Goal: Task Accomplishment & Management: Manage account settings

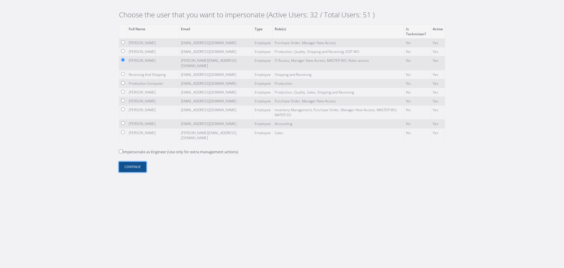
click at [137, 170] on button "Continue" at bounding box center [132, 167] width 27 height 10
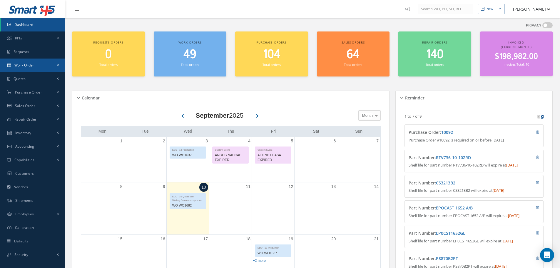
click at [37, 69] on link "Work Order" at bounding box center [32, 65] width 65 height 14
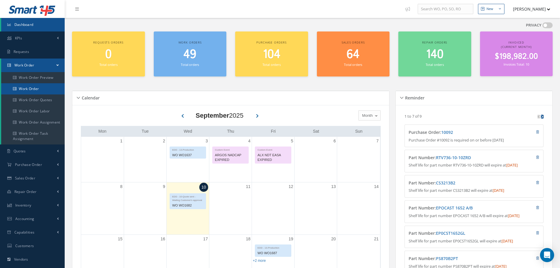
click at [40, 85] on link "Work Order" at bounding box center [32, 88] width 63 height 11
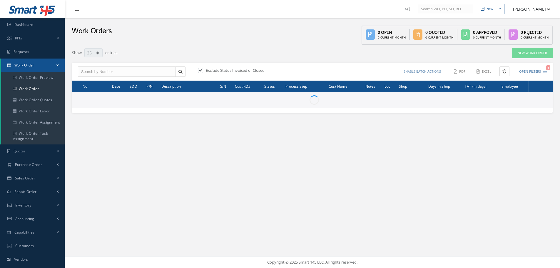
select select "25"
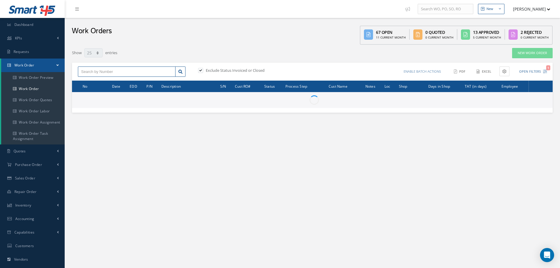
click at [117, 71] on input "text" at bounding box center [127, 71] width 98 height 11
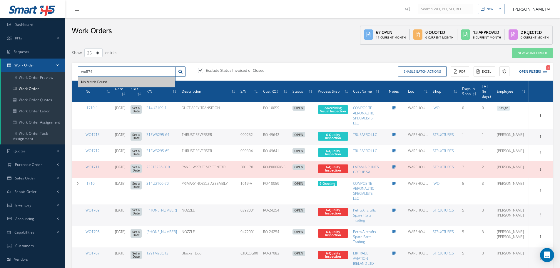
type input "wo574"
click at [203, 71] on label at bounding box center [203, 70] width 1 height 5
click at [201, 71] on input "checkbox" at bounding box center [200, 71] width 4 height 4
checkbox input "false"
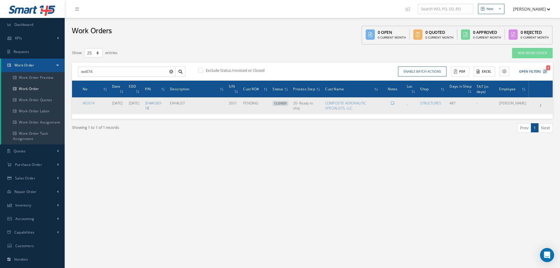
click at [163, 101] on link "314A1501-18" at bounding box center [154, 106] width 18 height 10
click at [540, 107] on icon at bounding box center [541, 105] width 6 height 5
click at [522, 119] on link "Edit" at bounding box center [513, 117] width 46 height 8
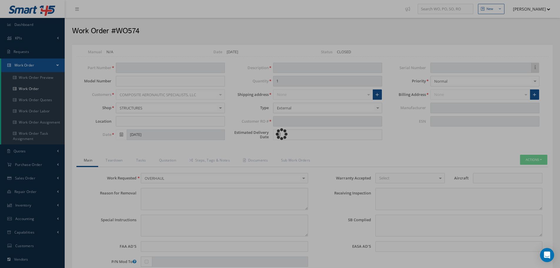
type input "314A1501-18"
type input "_"
type input "09/03/2021"
type input "EXHAUST"
type input "PENDING"
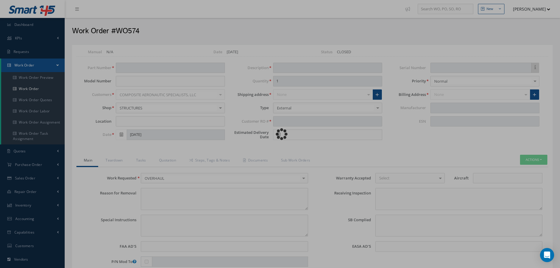
type input "09/03/2021"
type input "3551"
type textarea "The Part has been inspected and will be Repaired in accordance with approved te…"
type input "01/03/2023"
type input "Boeing"
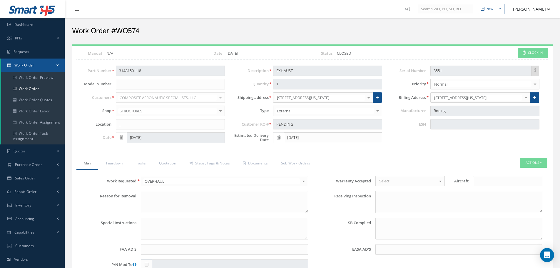
click at [376, 157] on div "Loading… Manual N/A Date 09/03/2021 Status CLOSED Clock In Part Number 314A1501…" at bounding box center [312, 259] width 480 height 426
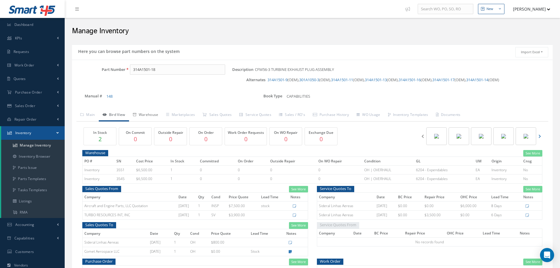
click at [150, 109] on link "Warehouse" at bounding box center [145, 115] width 33 height 12
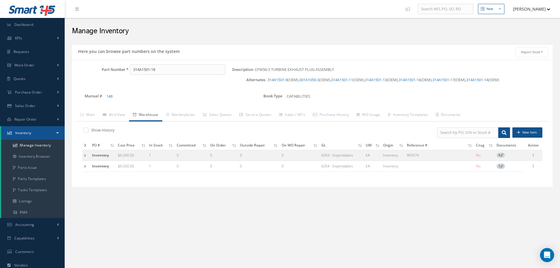
click at [105, 130] on label "Show History" at bounding box center [102, 129] width 25 height 5
click at [87, 130] on input "checkbox" at bounding box center [85, 131] width 4 height 4
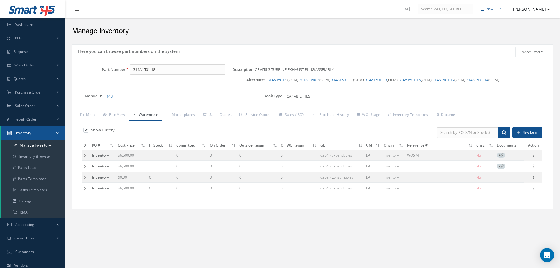
click at [226, 229] on div "New New Work Order New Purchase Order New Customer Quote New Sales Order New Re…" at bounding box center [312, 169] width 495 height 339
click at [84, 157] on td at bounding box center [86, 155] width 8 height 11
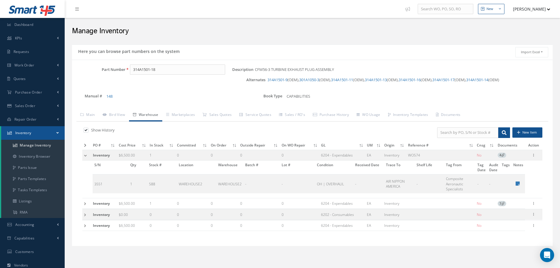
click at [91, 129] on label "Show History" at bounding box center [102, 129] width 25 height 5
click at [87, 129] on input "checkbox" at bounding box center [85, 131] width 4 height 4
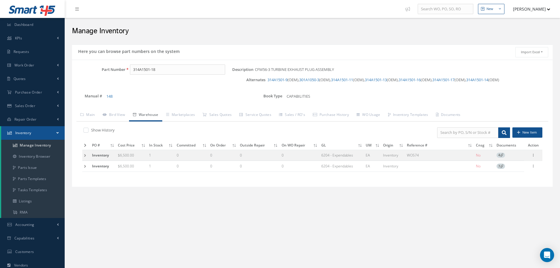
click at [405, 212] on div "New New Work Order New Purchase Order New Customer Quote New Sales Order New Re…" at bounding box center [312, 169] width 495 height 339
drag, startPoint x: 115, startPoint y: 156, endPoint x: 91, endPoint y: 154, distance: 23.6
click at [90, 154] on tr "Inventory $6,500.00 1 0 0 0 0 6204 - Expendables EA Inventory WO574 No 4 Manage…" at bounding box center [312, 155] width 460 height 11
click at [164, 177] on div "Show History New Item PO # Cost Price In Stock Committed On Order Outside Repai…" at bounding box center [312, 151] width 472 height 61
drag, startPoint x: 405, startPoint y: 156, endPoint x: 398, endPoint y: 155, distance: 6.4
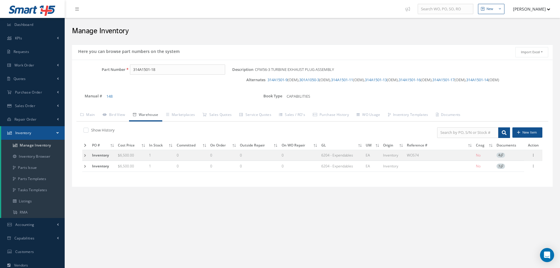
click at [398, 155] on tr "Inventory $6,500.00 1 0 0 0 0 6204 - Expendables EA Inventory WO574 No 4 Manage…" at bounding box center [312, 155] width 460 height 11
click at [106, 132] on label "Show History" at bounding box center [102, 129] width 25 height 5
click at [87, 132] on input "checkbox" at bounding box center [85, 131] width 4 height 4
checkbox input "true"
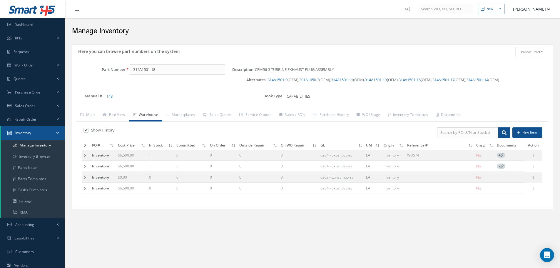
click at [393, 102] on div "Book Type CAPABILITIES" at bounding box center [342, 98] width 180 height 12
click at [88, 156] on td at bounding box center [86, 155] width 8 height 11
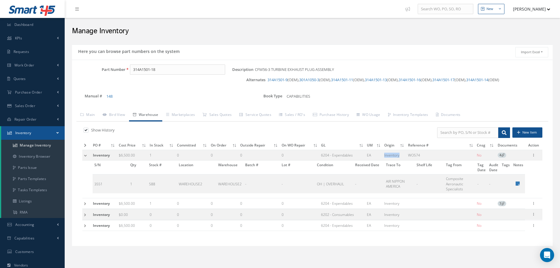
drag, startPoint x: 402, startPoint y: 158, endPoint x: 384, endPoint y: 154, distance: 19.3
click at [384, 154] on td "Inventory" at bounding box center [394, 155] width 24 height 11
click at [517, 182] on icon at bounding box center [517, 183] width 4 height 5
type textarea "1"
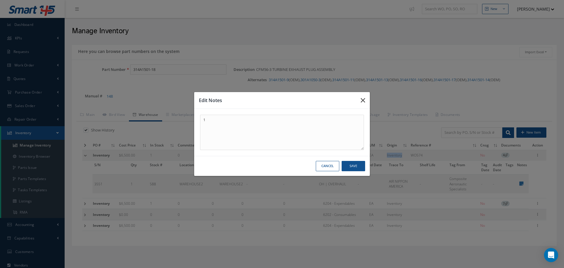
click at [364, 100] on icon "button" at bounding box center [363, 100] width 4 height 7
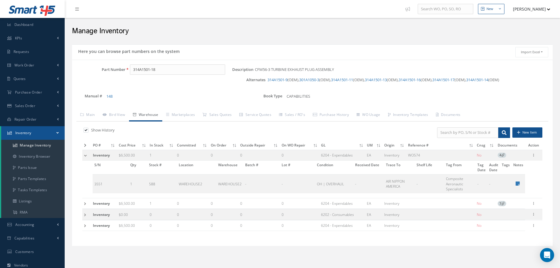
click at [368, 96] on div "CAPABILITIES" at bounding box center [357, 95] width 141 height 7
click at [533, 158] on div at bounding box center [534, 155] width 6 height 6
click at [495, 110] on ul "Main Bird View Warehouse Marketplaces Sales Quotes" at bounding box center [312, 115] width 472 height 12
drag, startPoint x: 429, startPoint y: 153, endPoint x: 414, endPoint y: 154, distance: 14.4
click at [414, 154] on td "WO574" at bounding box center [440, 155] width 69 height 11
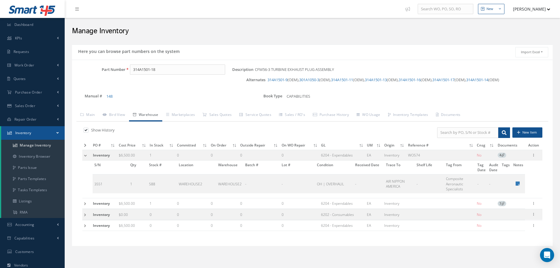
drag, startPoint x: 408, startPoint y: 153, endPoint x: 424, endPoint y: 158, distance: 16.4
click at [424, 158] on td "WO574" at bounding box center [440, 155] width 69 height 11
click at [432, 157] on td "WO574" at bounding box center [440, 155] width 69 height 11
drag, startPoint x: 415, startPoint y: 157, endPoint x: 423, endPoint y: 160, distance: 9.2
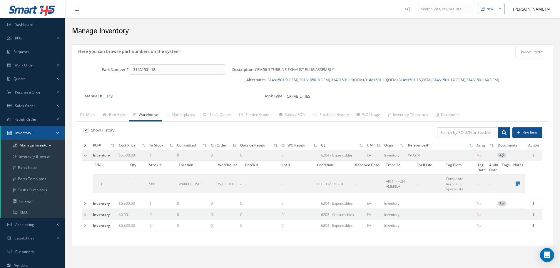
click at [423, 160] on td "WO574" at bounding box center [440, 155] width 69 height 11
click at [535, 204] on icon at bounding box center [534, 202] width 6 height 5
click at [526, 103] on div "Part Number 314A1501-18 Description CFM56-3 TURBINE EXHAUST PLUG ASSEMBLY Alter…" at bounding box center [312, 85] width 480 height 42
click at [423, 107] on div "Part Number 314A1501-18 Description CFM56-3 TURBINE EXHAUST PLUG ASSEMBLY Alter…" at bounding box center [312, 152] width 480 height 177
click at [432, 94] on div "CAPABILITIES" at bounding box center [357, 95] width 150 height 7
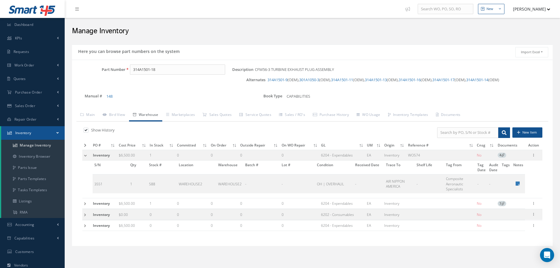
drag, startPoint x: 418, startPoint y: 155, endPoint x: 415, endPoint y: 154, distance: 3.7
click at [409, 153] on td "WO574" at bounding box center [440, 155] width 69 height 11
click at [534, 14] on button "[PERSON_NAME]" at bounding box center [528, 8] width 43 height 11
drag, startPoint x: 153, startPoint y: 68, endPoint x: 99, endPoint y: 62, distance: 54.5
click at [99, 62] on div "Part Number 314A1501-18 Description CFM56-3 TURBINE EXHAUST PLUG ASSEMBLY Alter…" at bounding box center [312, 153] width 480 height 186
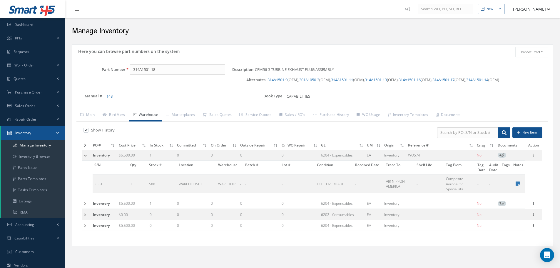
click at [534, 9] on button "[PERSON_NAME]" at bounding box center [528, 8] width 43 height 11
click at [530, 60] on link "Impersonate User" at bounding box center [526, 60] width 47 height 10
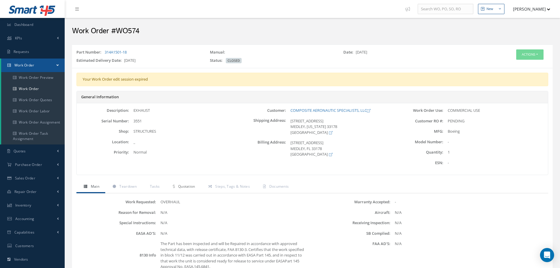
click at [187, 186] on span "Quotation" at bounding box center [186, 186] width 17 height 5
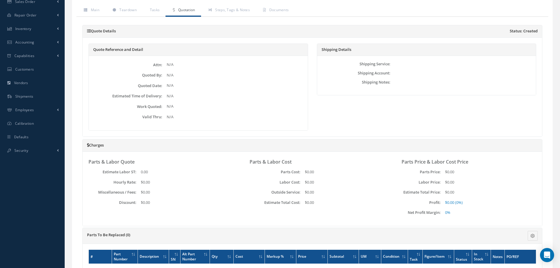
scroll to position [206, 0]
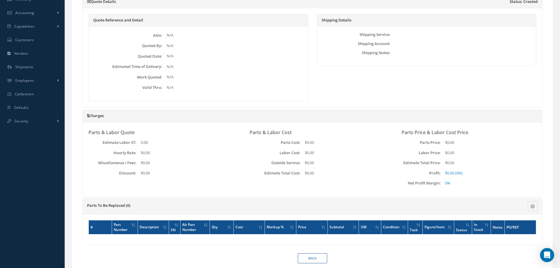
click at [362, 96] on div "Shipping Details Shipping Service: Shipping Account: Shipping Notes:" at bounding box center [426, 57] width 228 height 87
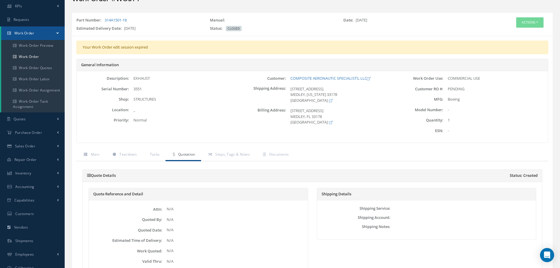
scroll to position [29, 0]
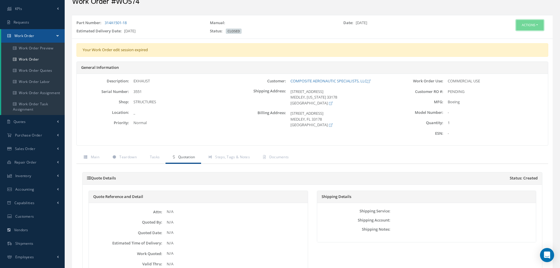
click at [530, 27] on button "Actions" at bounding box center [529, 25] width 27 height 10
click at [530, 32] on link "Edit" at bounding box center [520, 36] width 47 height 8
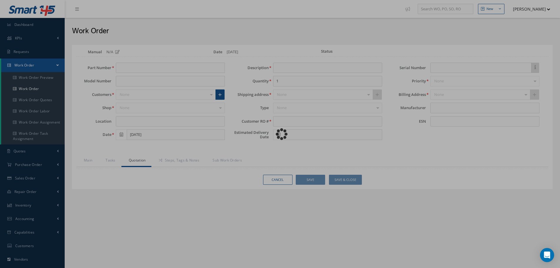
type input "314A1501-18"
type input "_"
type input "[DATE]"
type input "EXHAUST"
type input "PENDING"
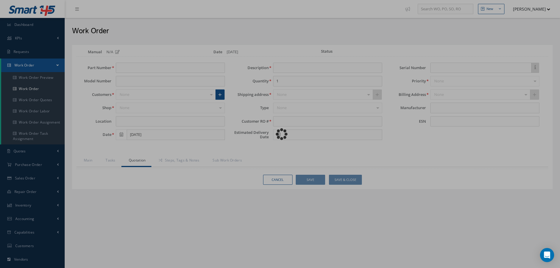
type input "09/03/2021"
type input "3551"
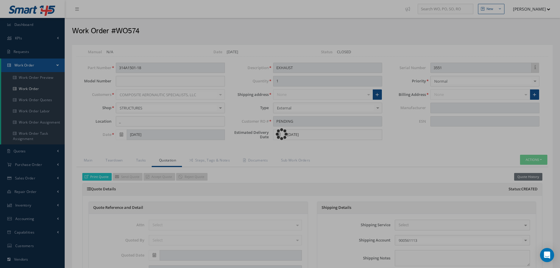
type input "Boeing"
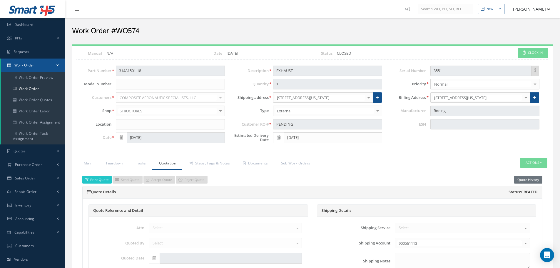
drag, startPoint x: 399, startPoint y: 70, endPoint x: 424, endPoint y: 77, distance: 25.8
click at [424, 77] on div "Serial Number 3551 Priority Normal Normal AOG Critical Rush No elements found. …" at bounding box center [464, 106] width 157 height 80
click at [426, 72] on div "3551" at bounding box center [485, 71] width 118 height 11
drag, startPoint x: 426, startPoint y: 72, endPoint x: 399, endPoint y: 71, distance: 27.6
click at [399, 71] on div "Serial Number 3551" at bounding box center [464, 71] width 157 height 11
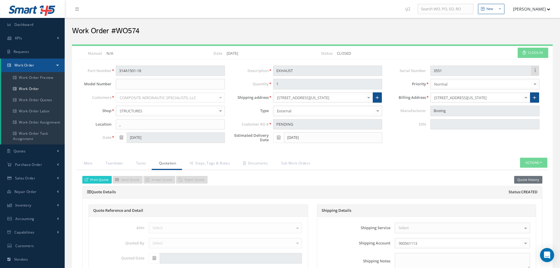
click at [430, 71] on div "Serial Number 3551" at bounding box center [464, 71] width 157 height 11
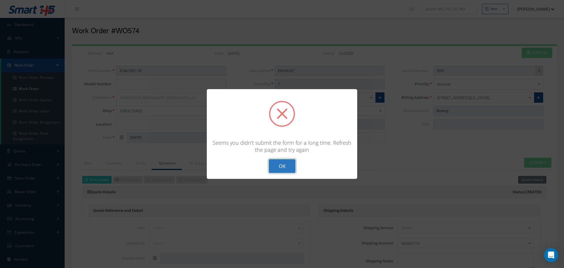
click at [282, 168] on button "OK" at bounding box center [282, 166] width 27 height 14
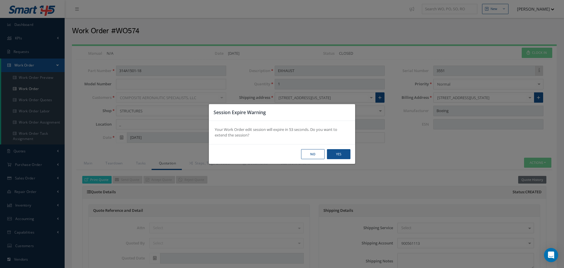
click at [125, 31] on div "Session Expire Warning Your Work Order edit session will expire in 53 seconds. …" at bounding box center [282, 134] width 564 height 268
click at [125, 31] on div "Session Expire Warning Your Work Order edit session will expire in 52 seconds. …" at bounding box center [282, 134] width 564 height 268
click at [344, 155] on button "Yes" at bounding box center [339, 154] width 24 height 10
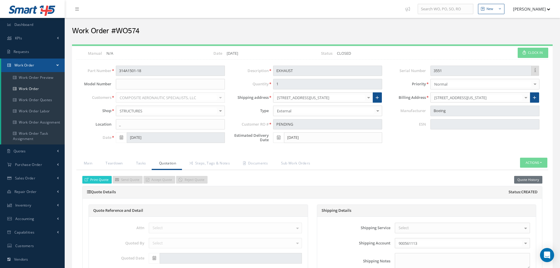
click at [125, 34] on h2 "Work Order #WO574" at bounding box center [312, 31] width 480 height 9
click at [120, 29] on h2 "Work Order #WO574" at bounding box center [312, 31] width 480 height 9
click at [131, 29] on h2 "Work Order #WO574" at bounding box center [312, 31] width 480 height 9
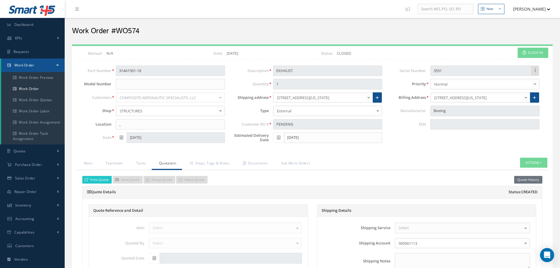
copy h2 "WO574"
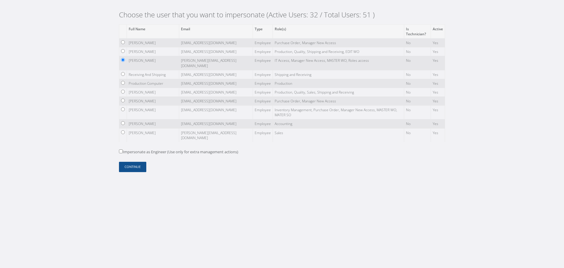
click at [125, 41] on input "radio" at bounding box center [123, 42] width 4 height 4
radio input "true"
click at [137, 165] on button "Continue" at bounding box center [132, 167] width 27 height 10
